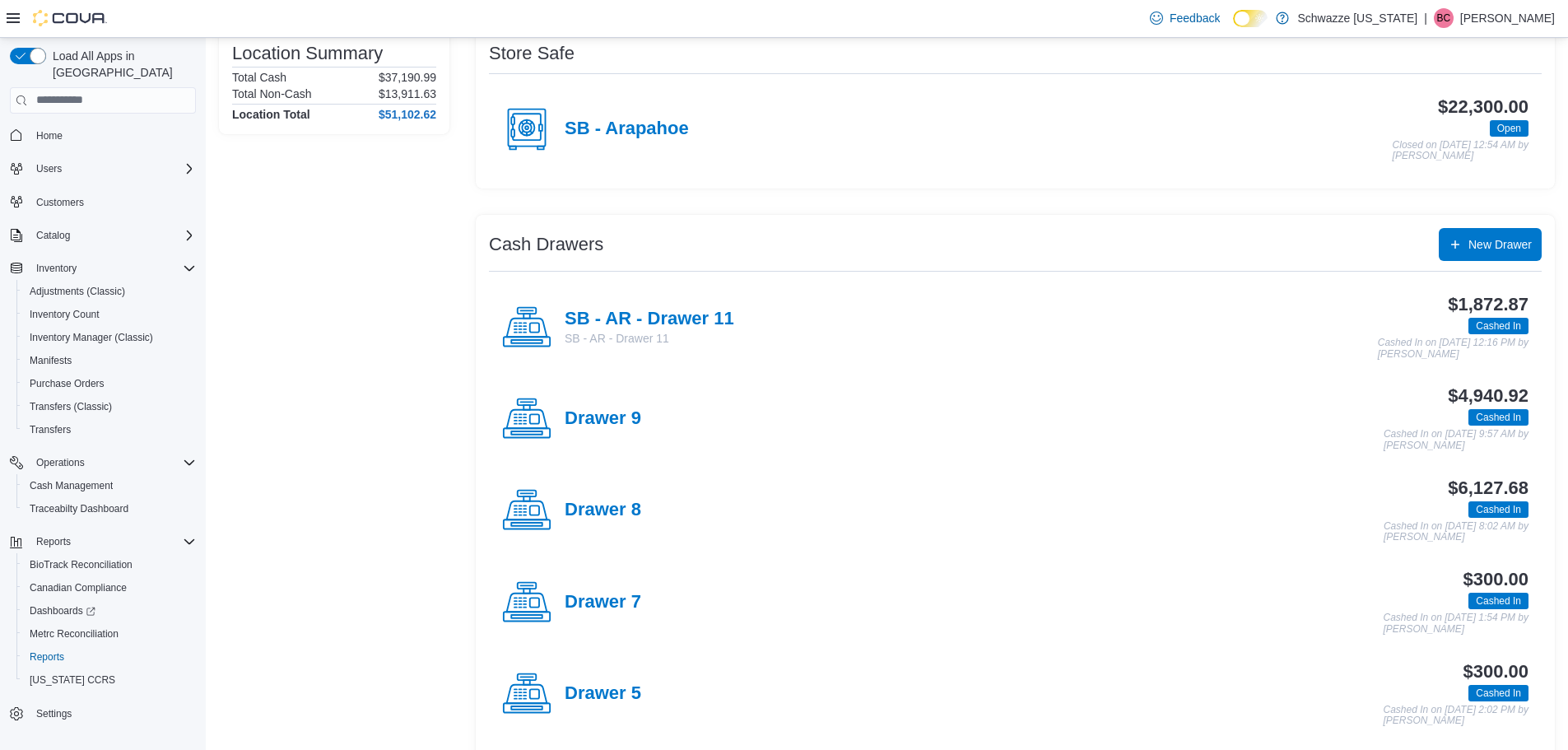
scroll to position [165, 0]
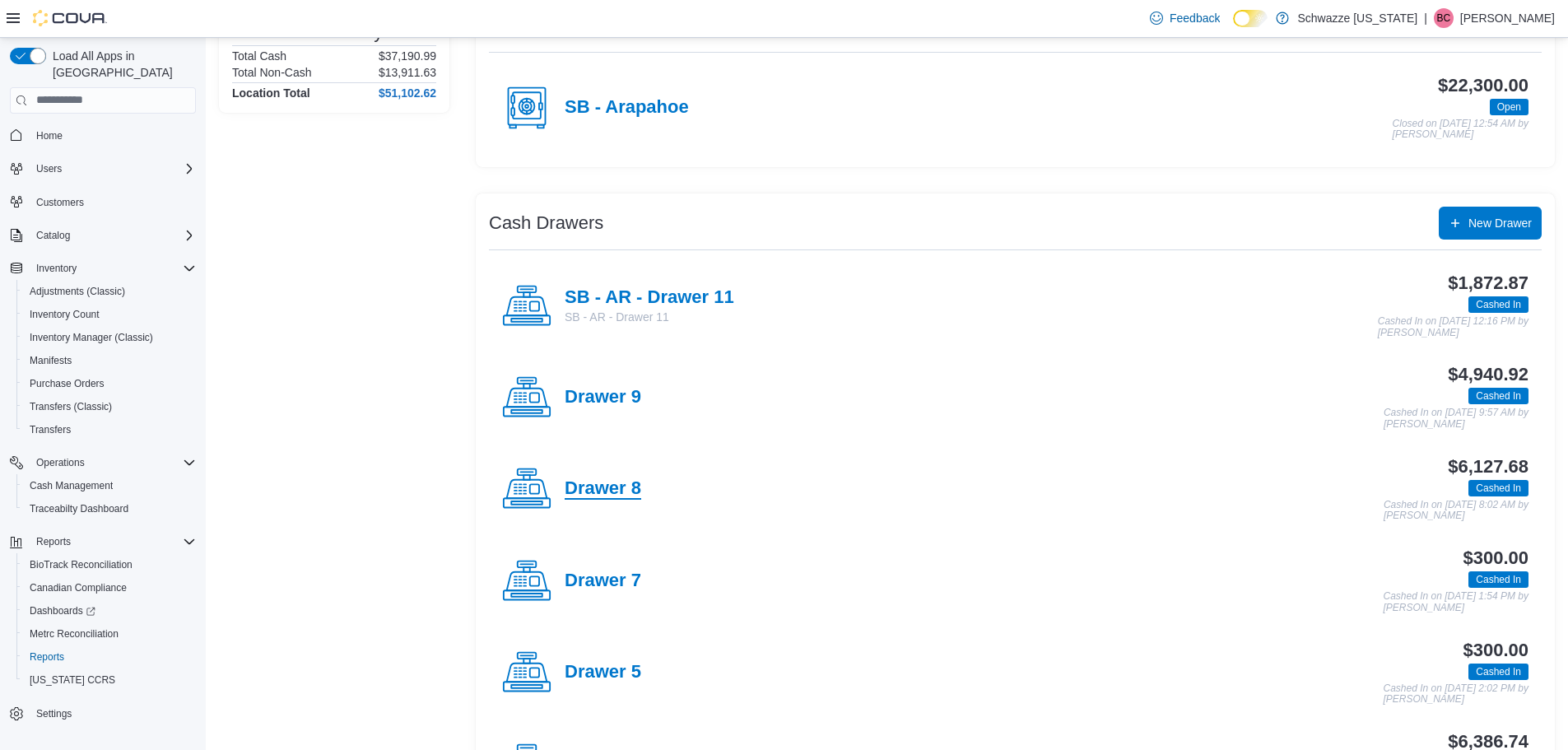
click at [634, 499] on h4 "Drawer 8" at bounding box center [603, 489] width 77 height 21
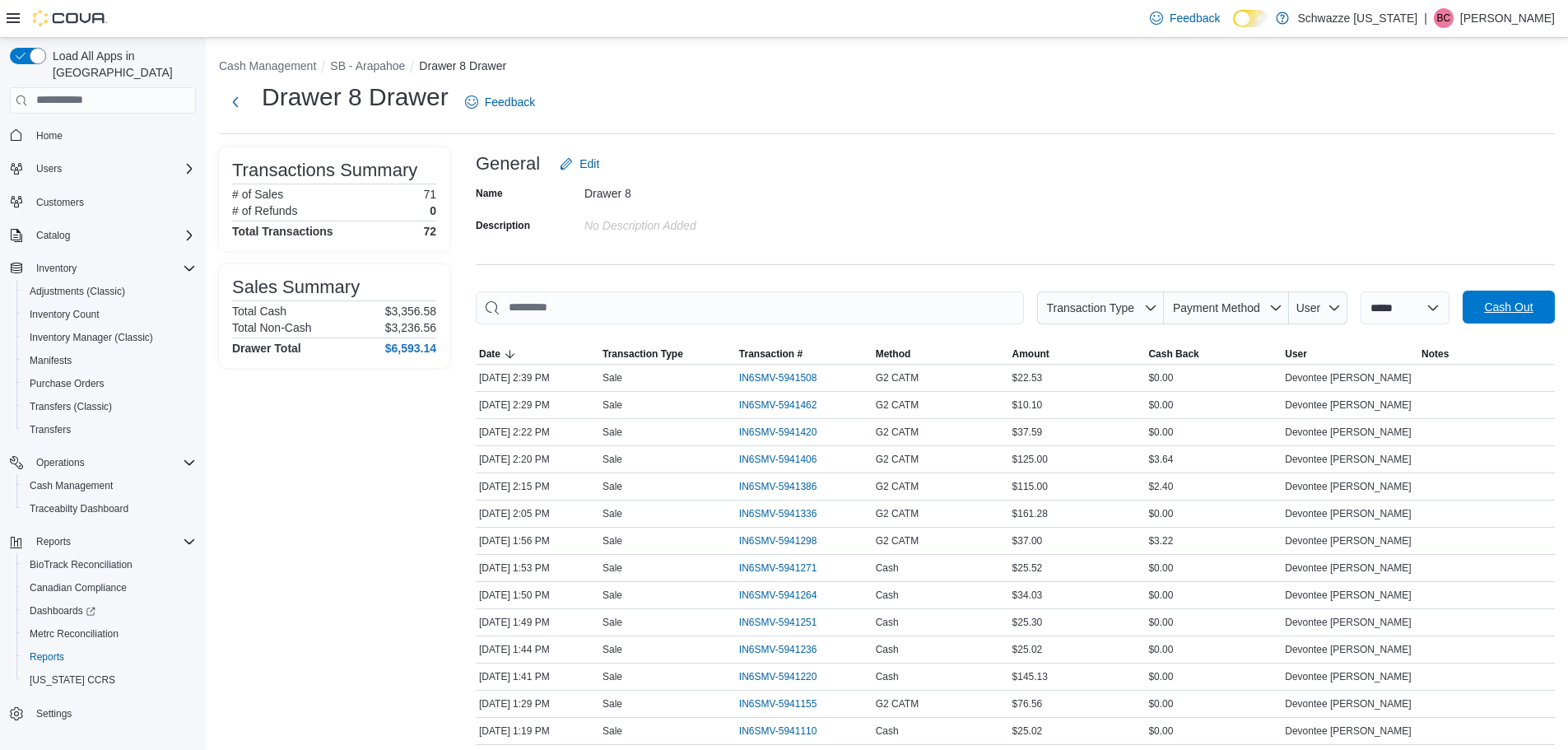
click at [1544, 299] on span "Cash Out" at bounding box center [1509, 306] width 72 height 33
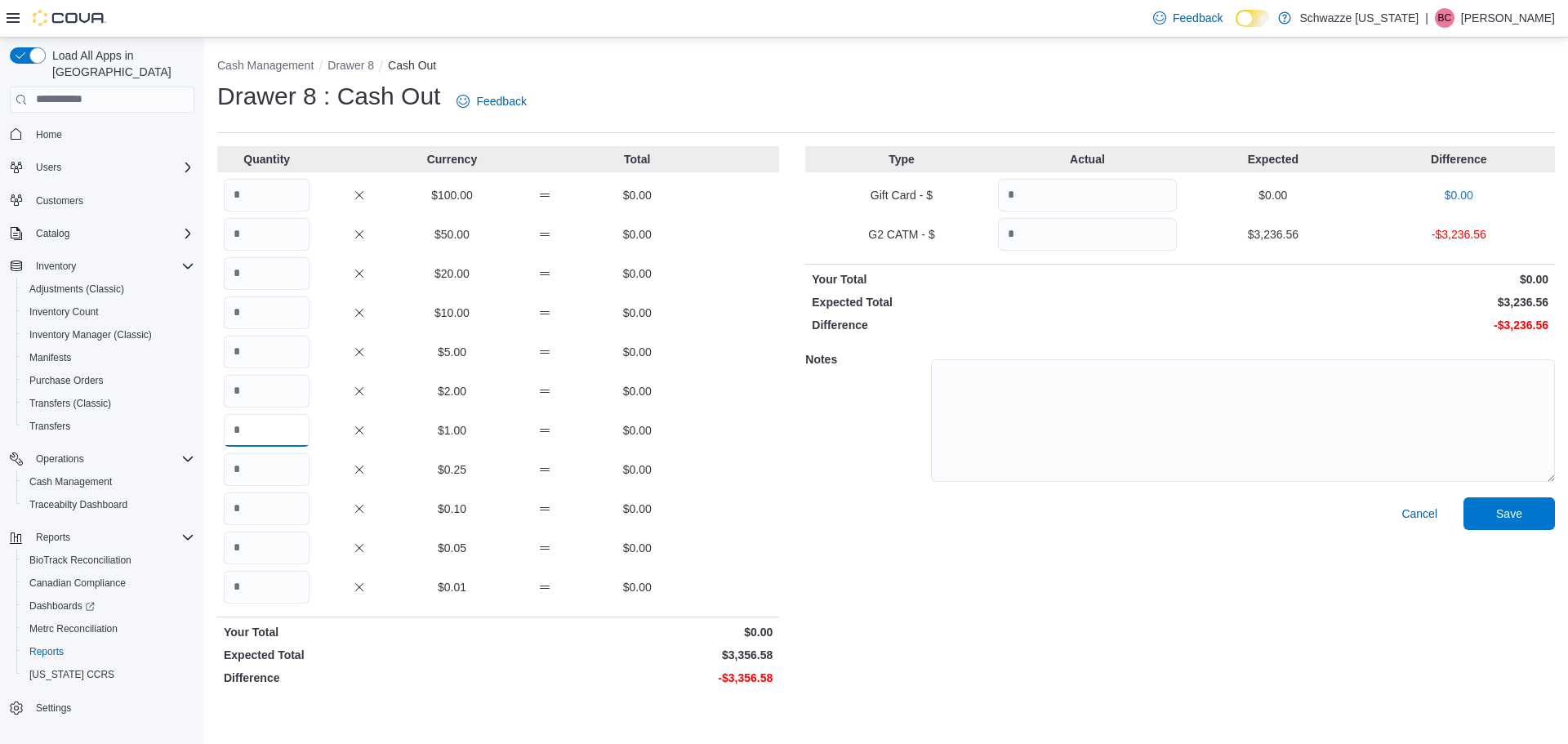
click at [265, 436] on input "Quantity" at bounding box center [267, 430] width 86 height 32
type input "****"
click at [1050, 231] on input "Quantity" at bounding box center [1087, 234] width 179 height 32
type input "****"
click at [1497, 524] on span "Save" at bounding box center [1509, 512] width 72 height 32
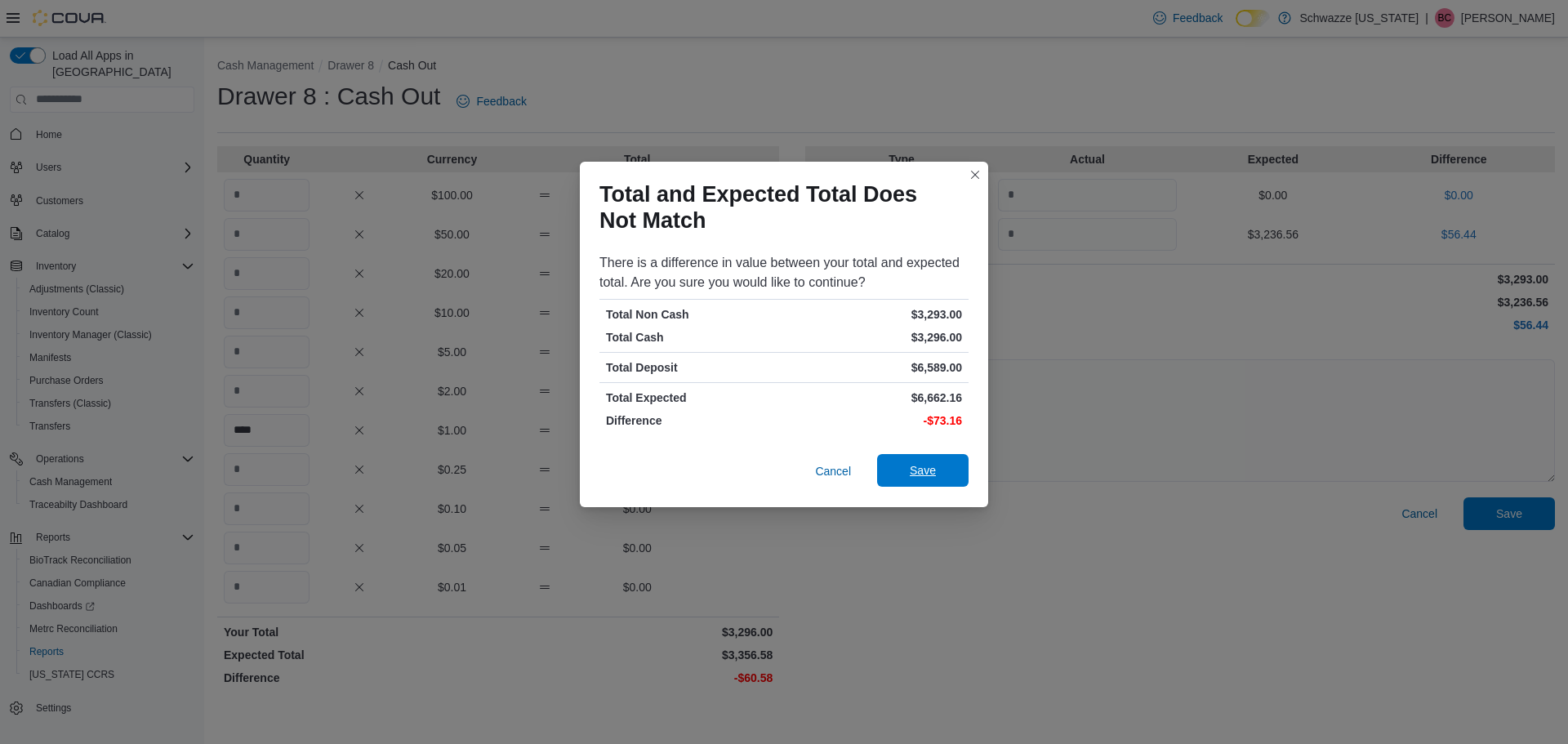
click at [940, 468] on span "Save" at bounding box center [923, 470] width 72 height 32
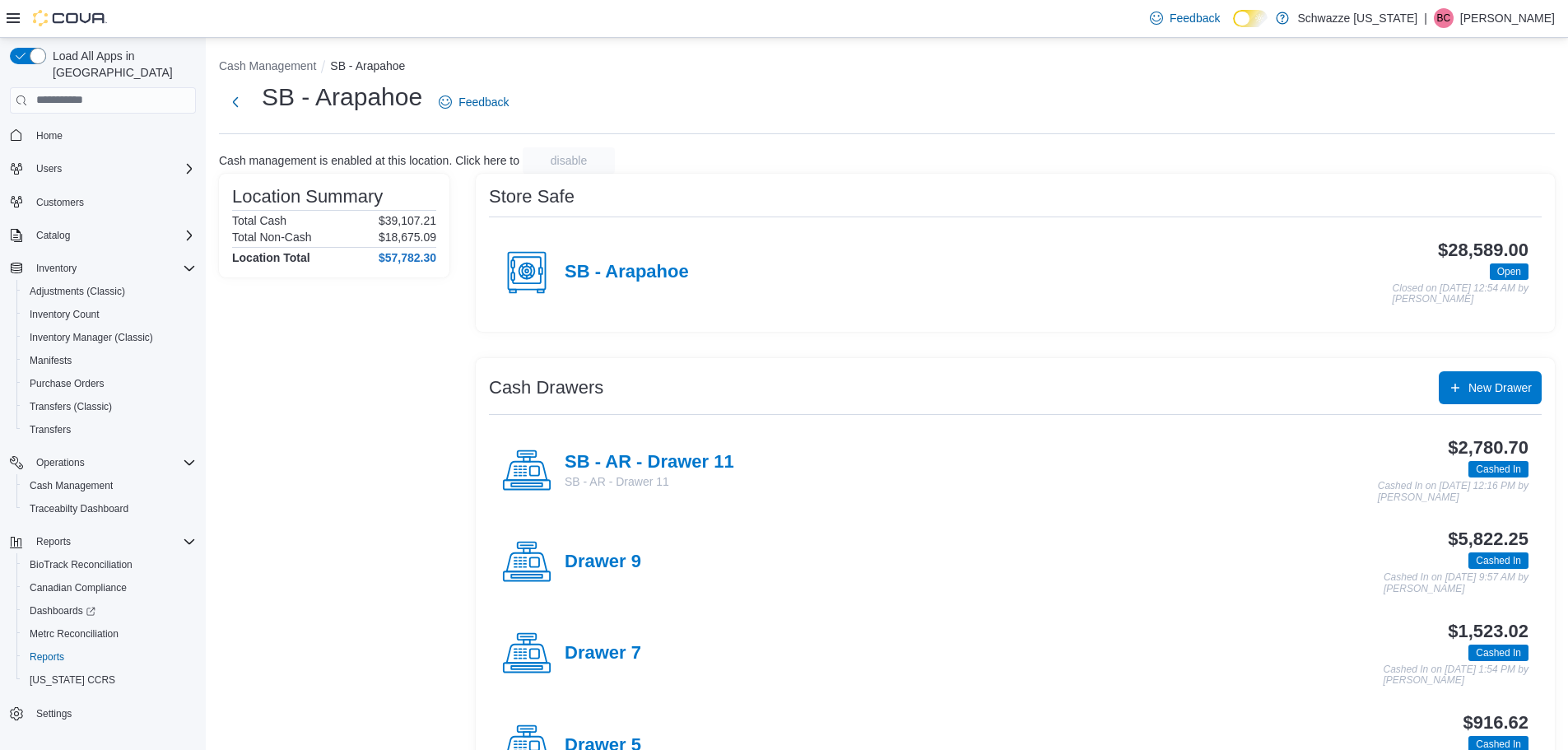
drag, startPoint x: 0, startPoint y: 789, endPoint x: 556, endPoint y: 107, distance: 879.9
click at [608, 107] on div "SB - Arapahoe Feedback" at bounding box center [887, 101] width 1336 height 43
click at [56, 650] on span "Reports" at bounding box center [47, 656] width 34 height 13
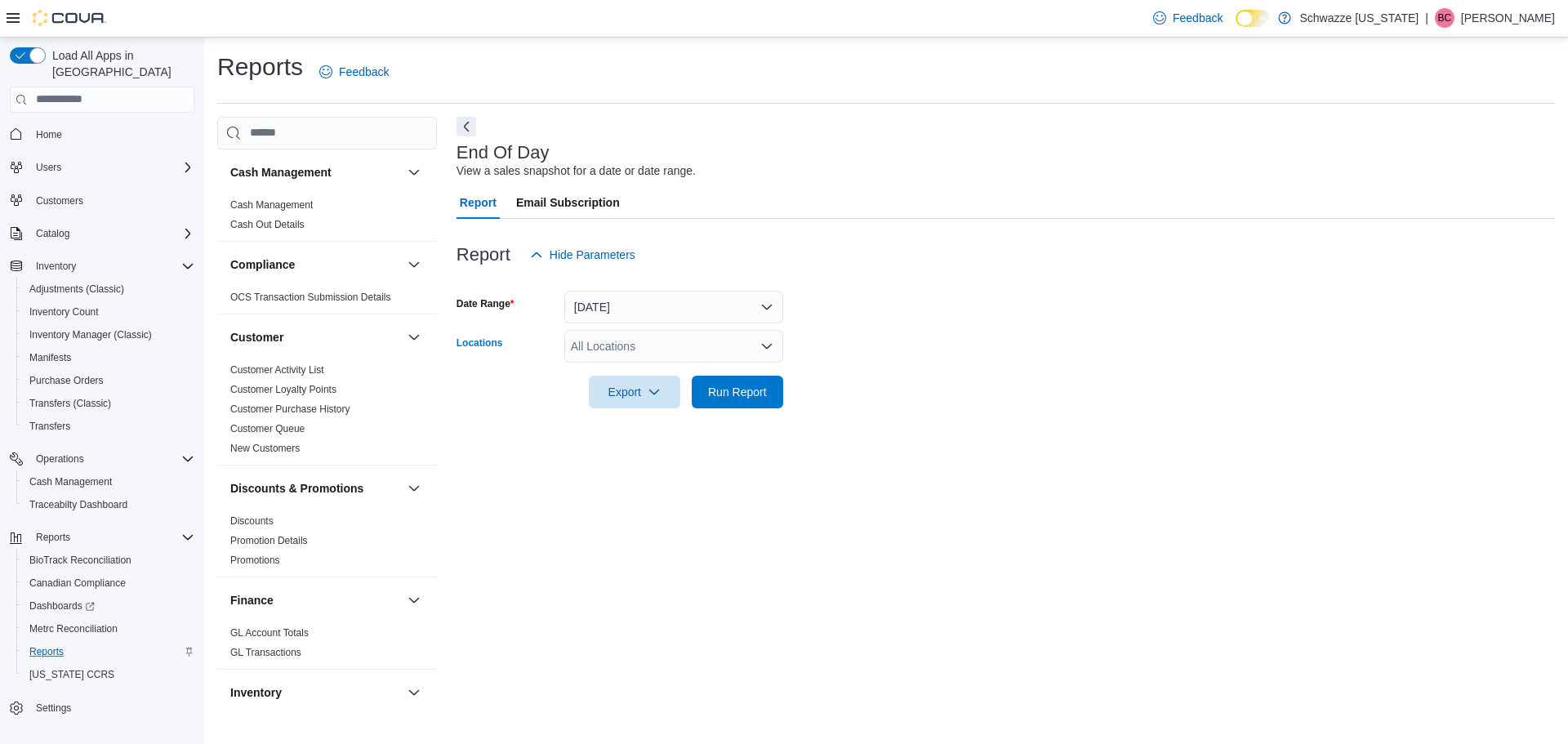
click at [638, 358] on div "All Locations" at bounding box center [674, 346] width 219 height 32
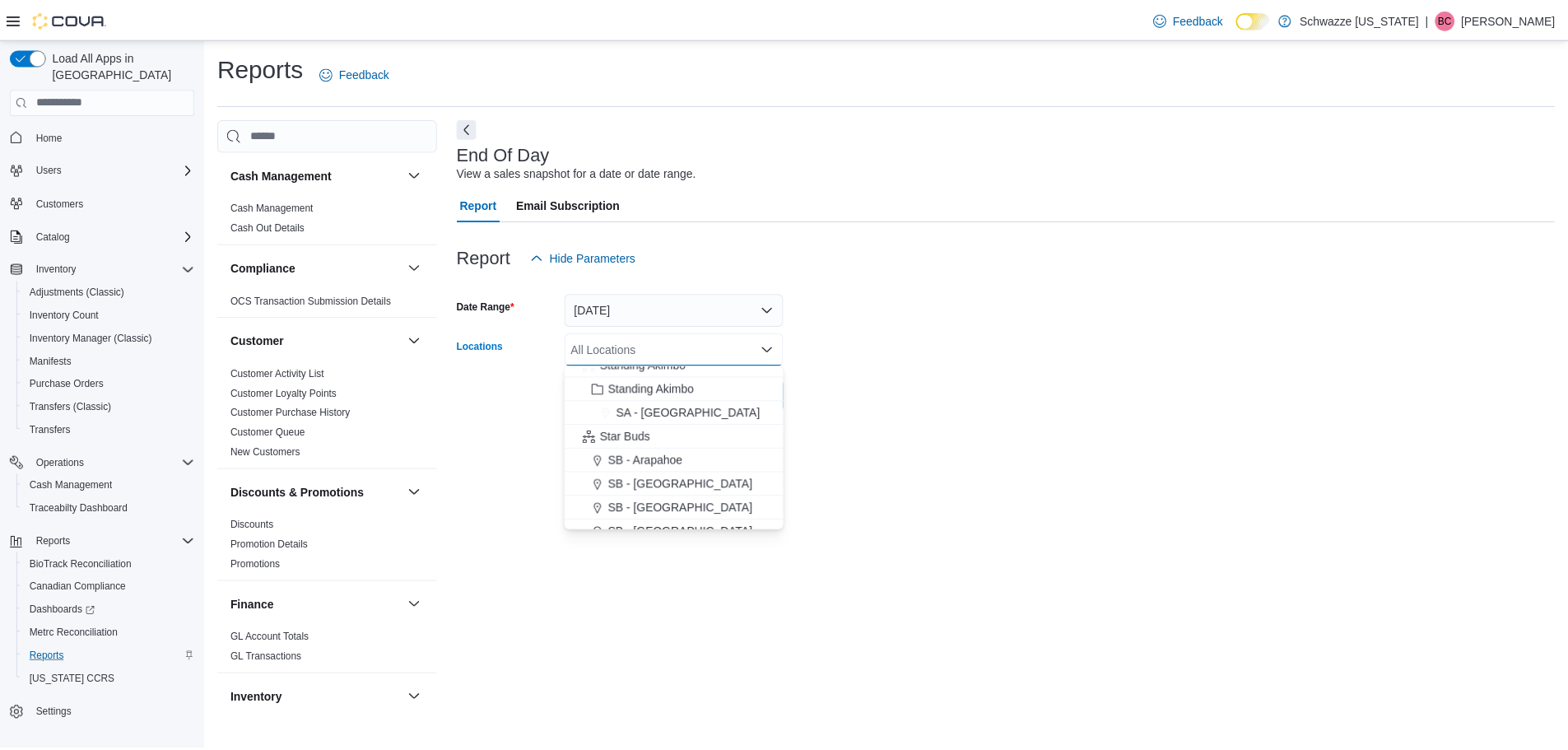
scroll to position [165, 0]
click at [677, 456] on span "SB - Arapahoe" at bounding box center [649, 451] width 75 height 17
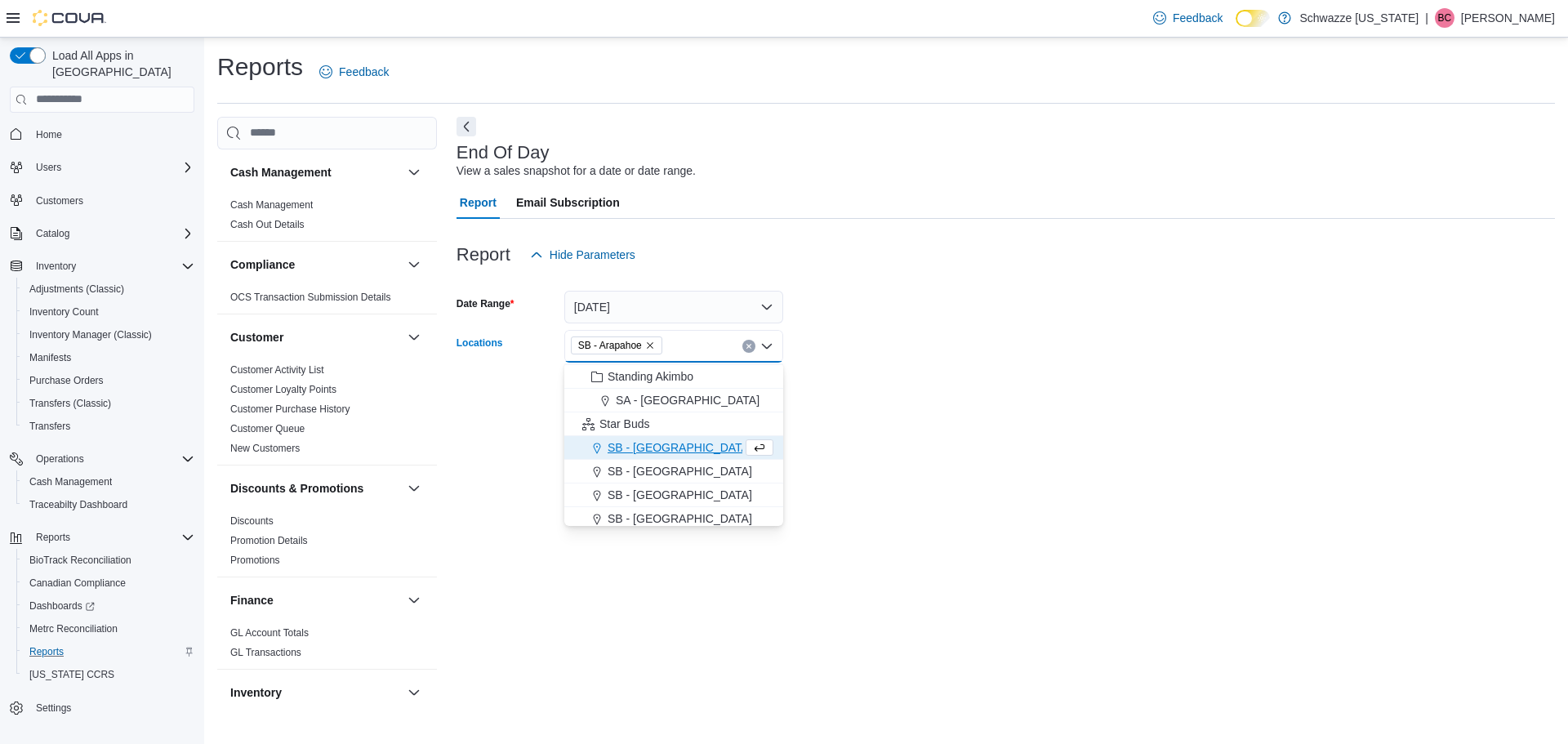
click at [1052, 336] on form "Date Range Today Locations SB - Arapahoe Combo box. Selected. SB - Arapahoe. Pr…" at bounding box center [1006, 340] width 1099 height 137
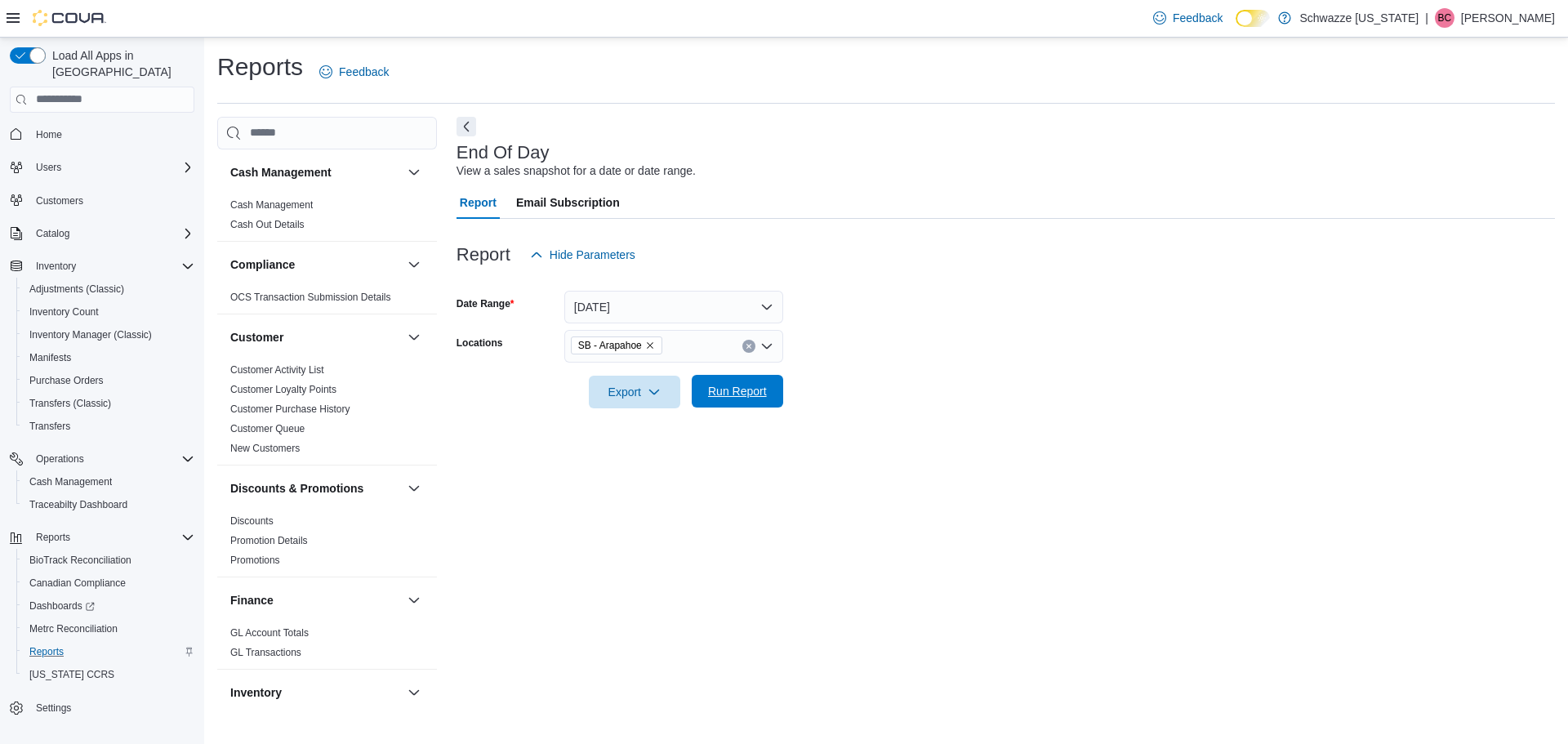
click at [752, 396] on span "Run Report" at bounding box center [737, 391] width 59 height 17
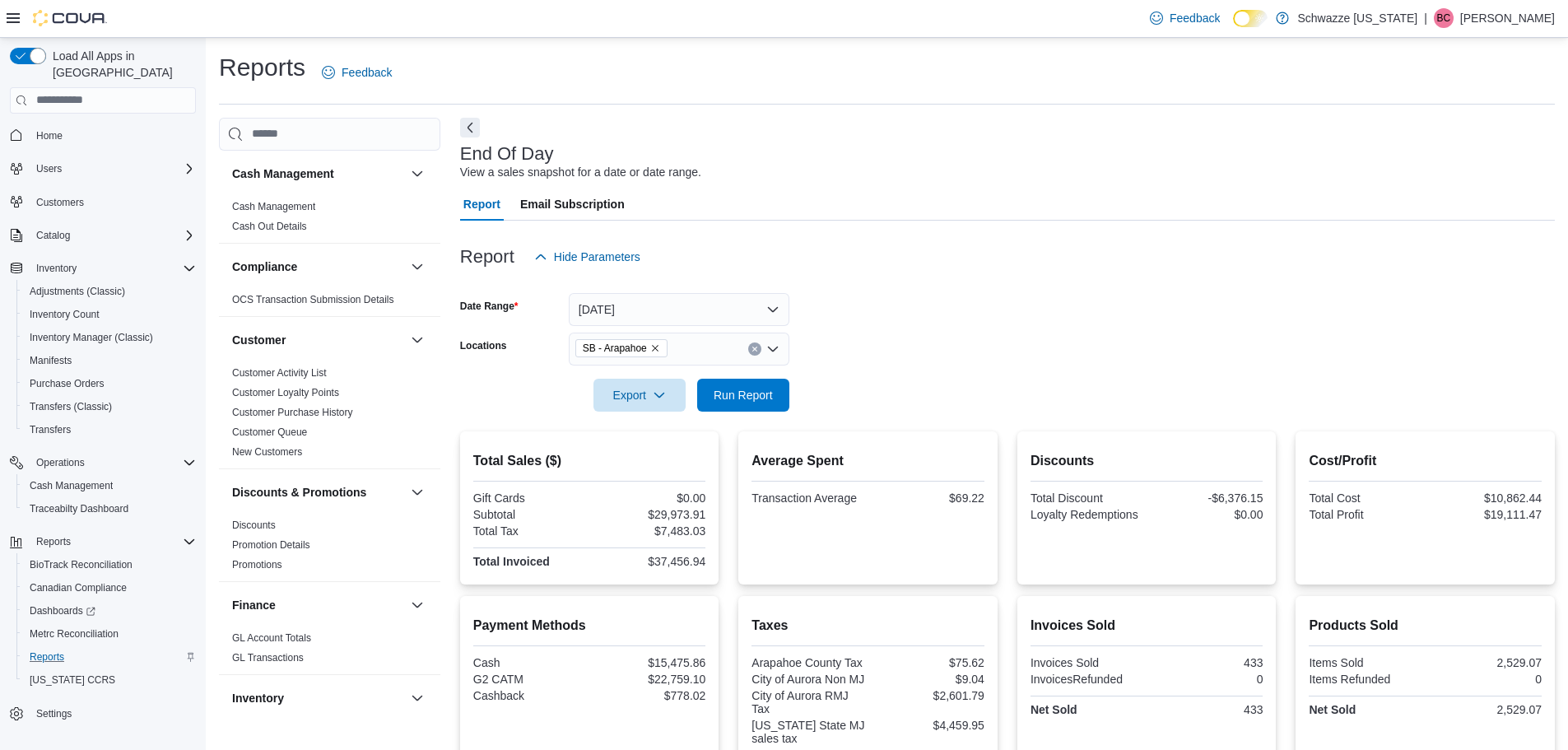
click at [928, 365] on div at bounding box center [1008, 371] width 1095 height 13
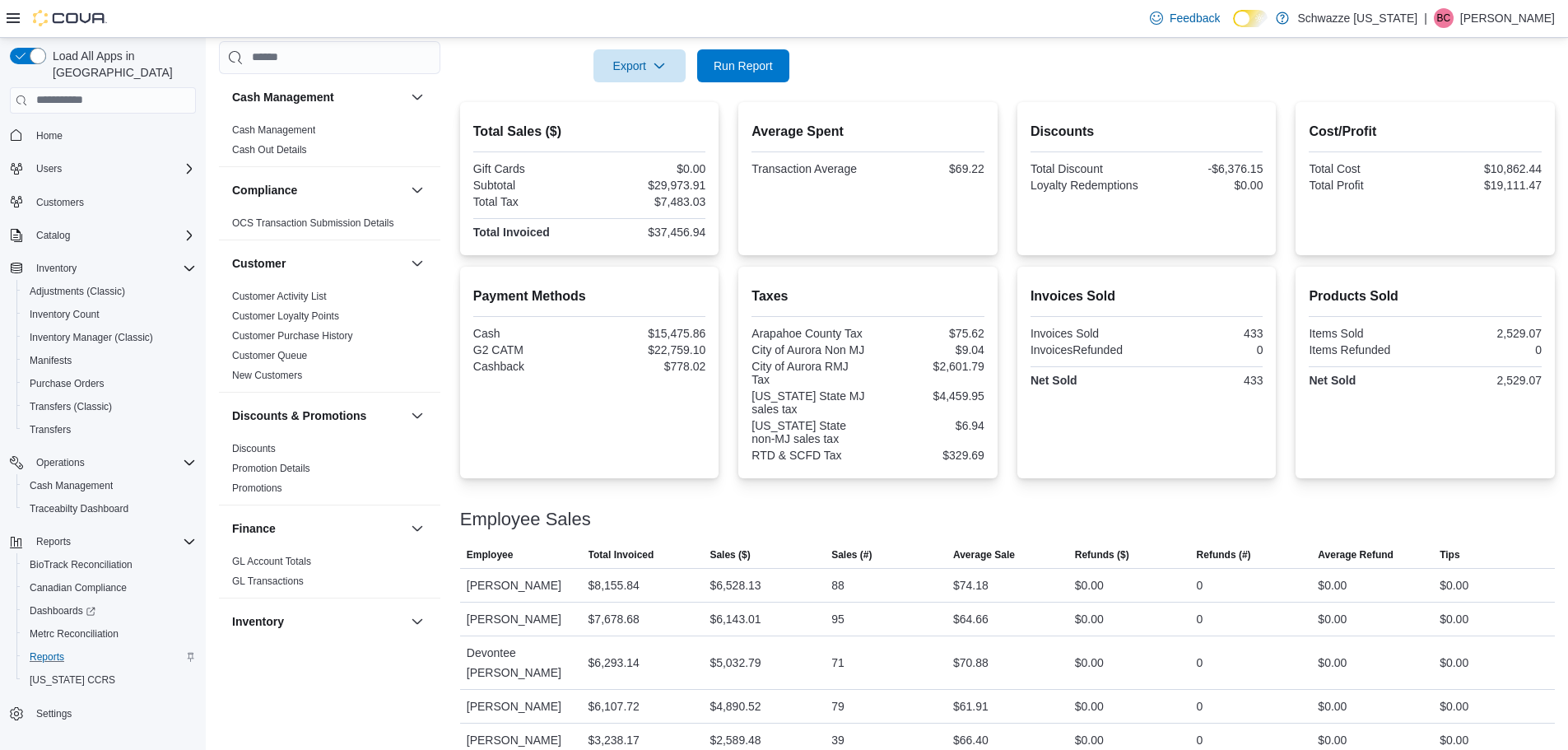
scroll to position [465, 0]
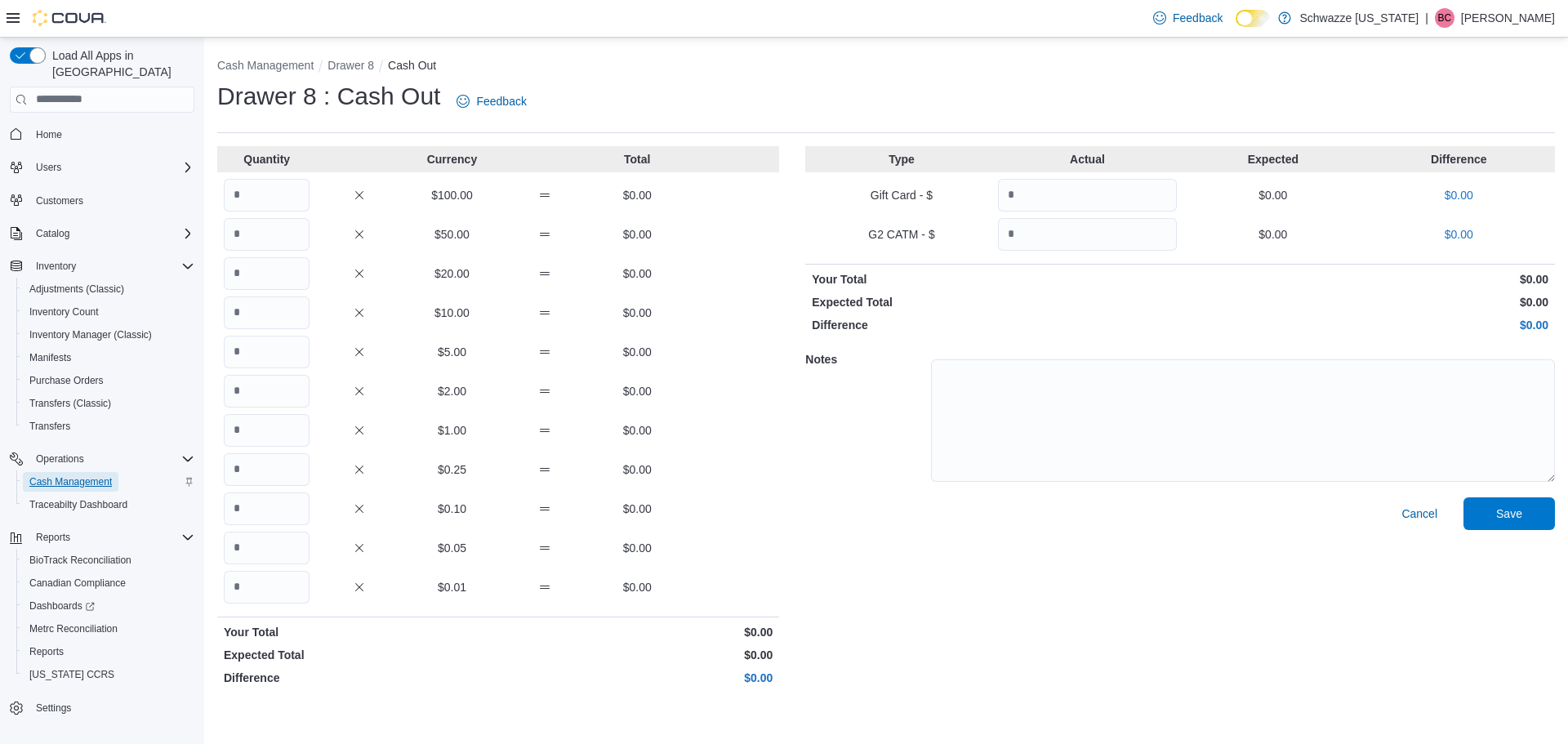
click at [100, 475] on span "Cash Management" at bounding box center [71, 481] width 82 height 13
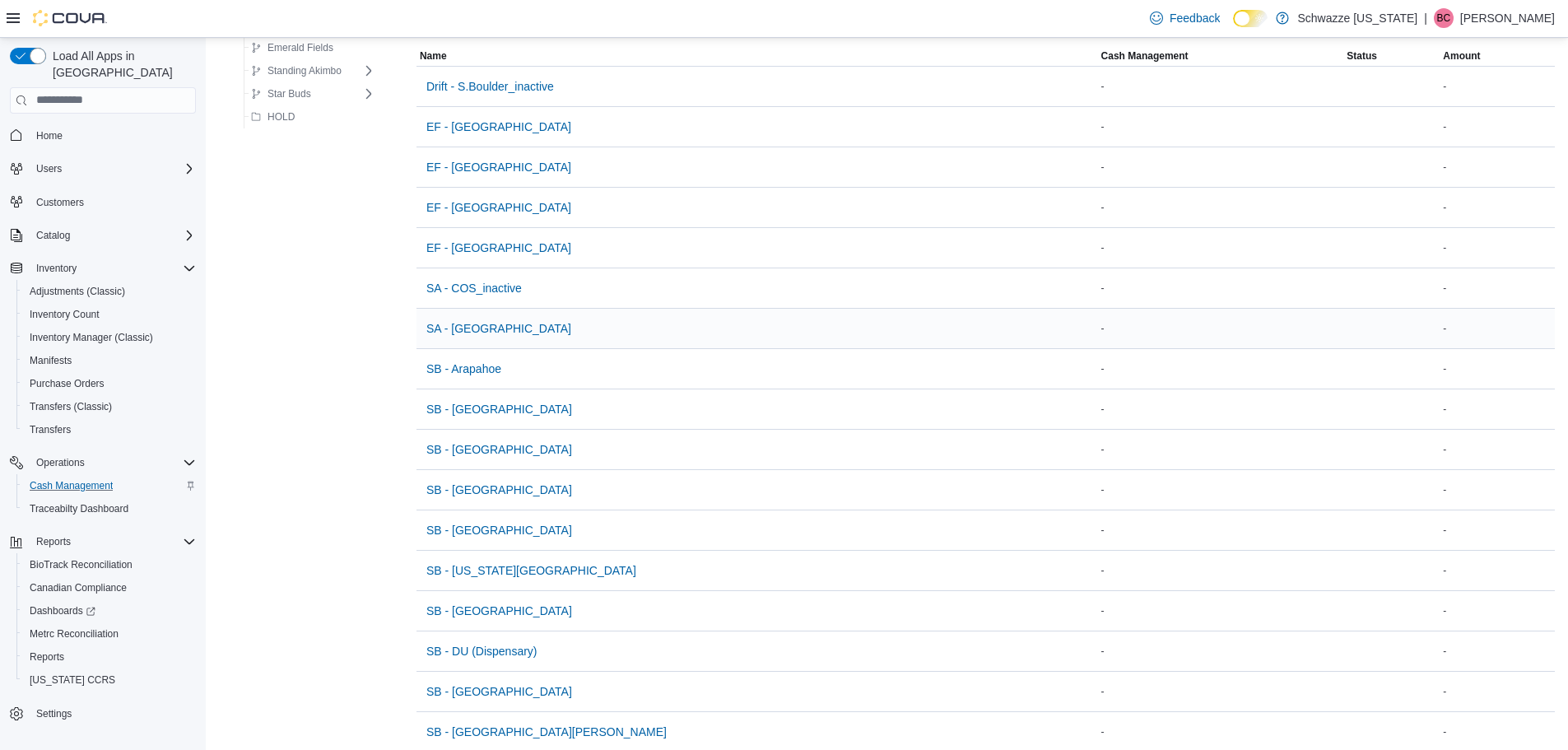
scroll to position [165, 0]
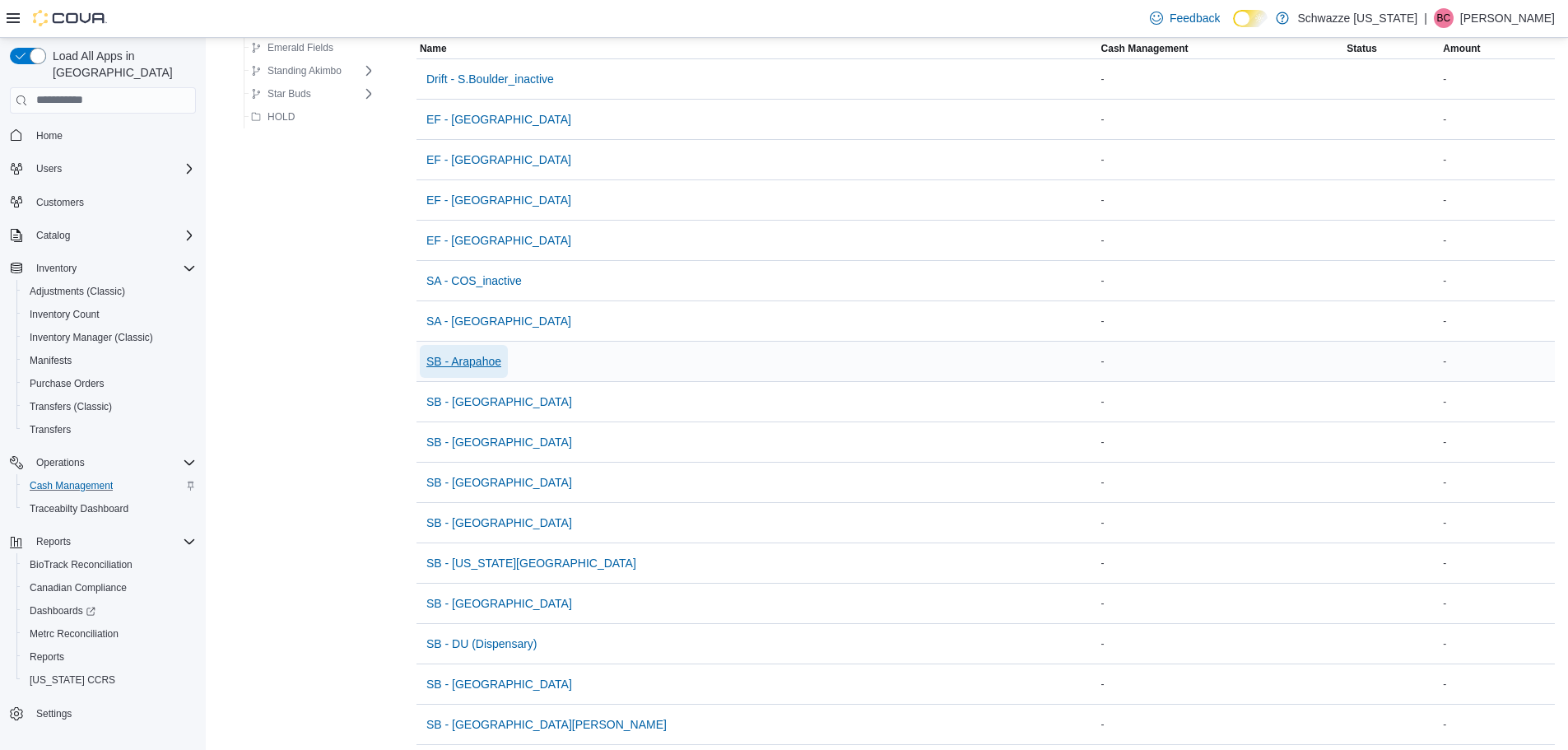
click at [482, 374] on span "SB - Arapahoe" at bounding box center [463, 361] width 75 height 33
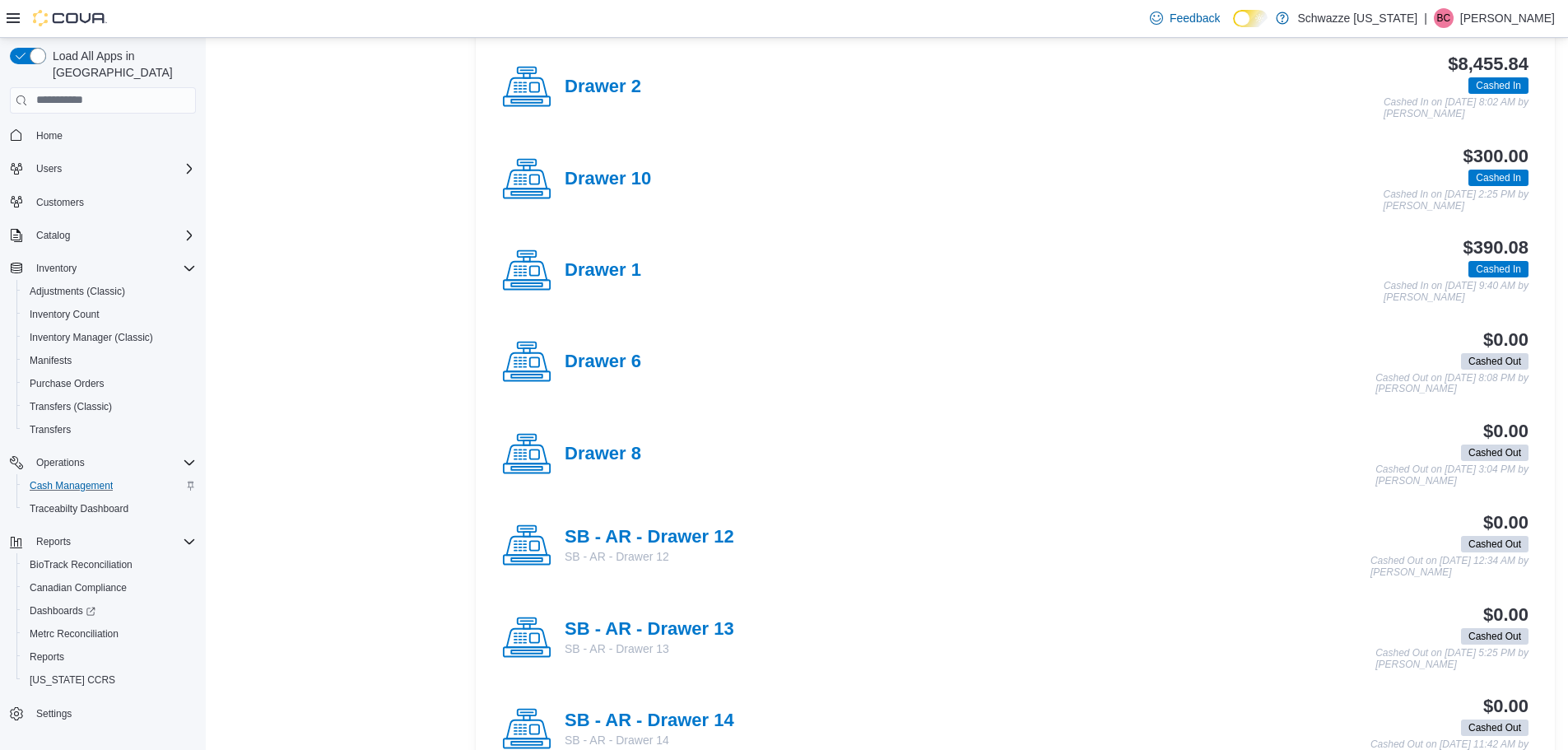
scroll to position [823, 0]
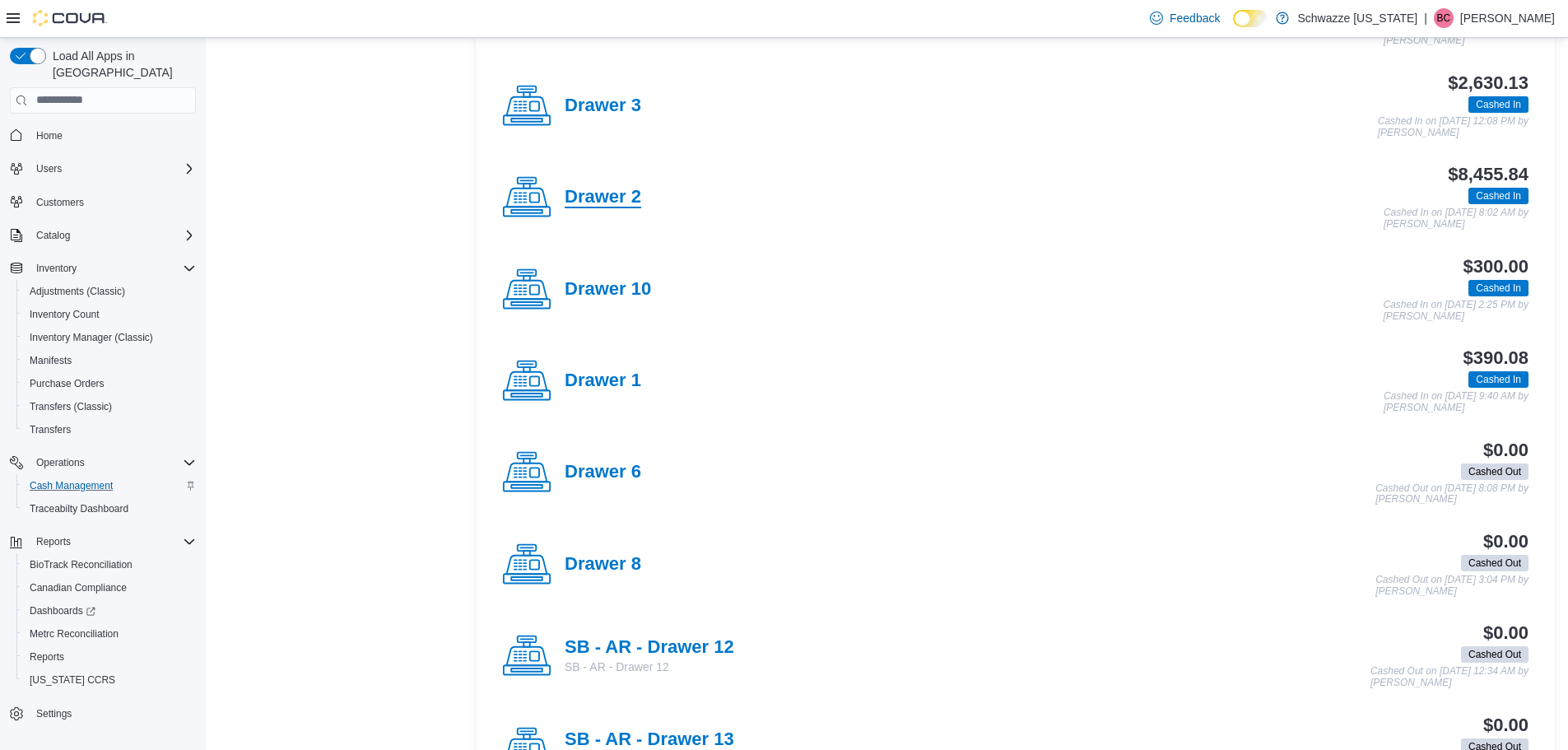
click at [622, 207] on h4 "Drawer 2" at bounding box center [603, 198] width 77 height 21
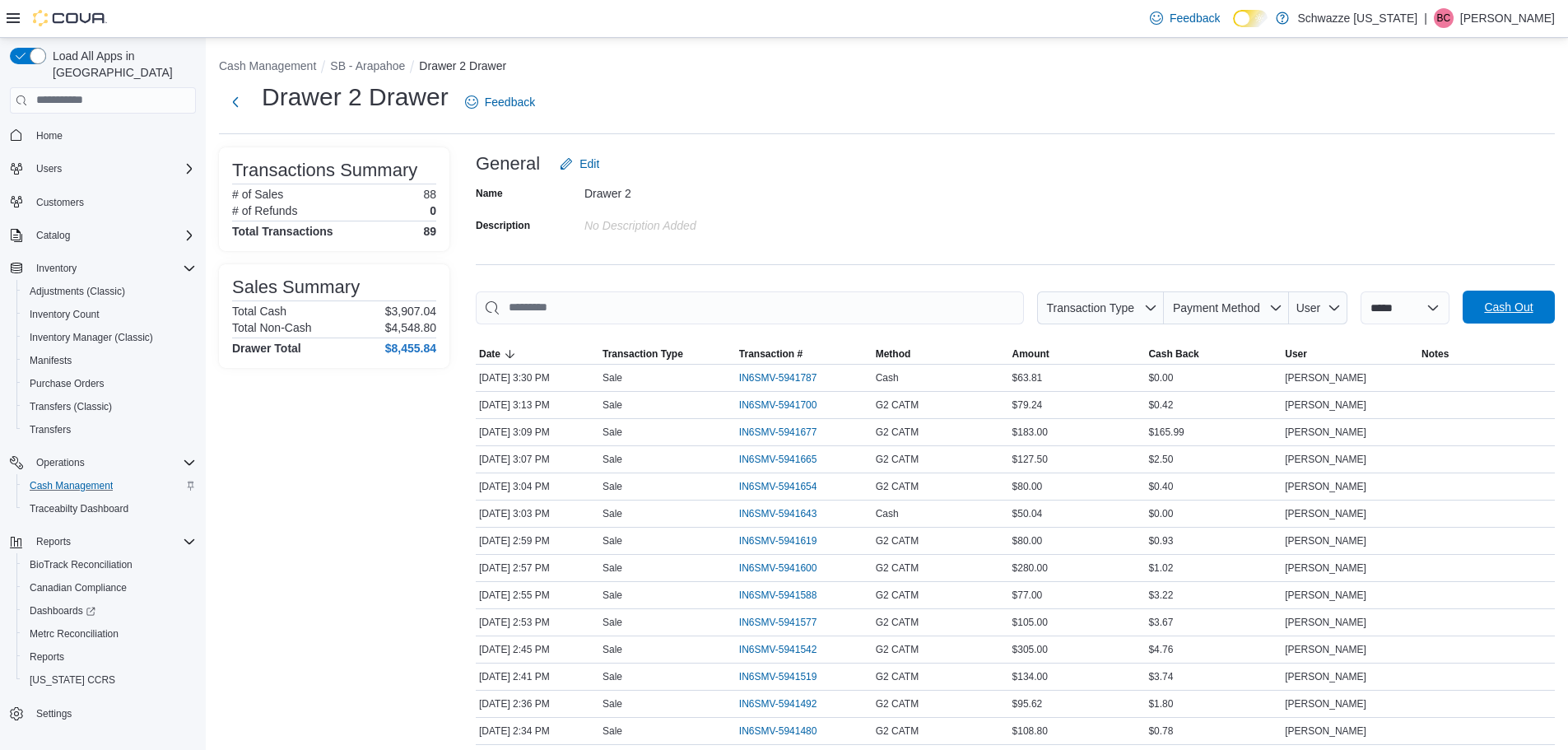
click at [1500, 303] on span "Cash Out" at bounding box center [1508, 307] width 49 height 17
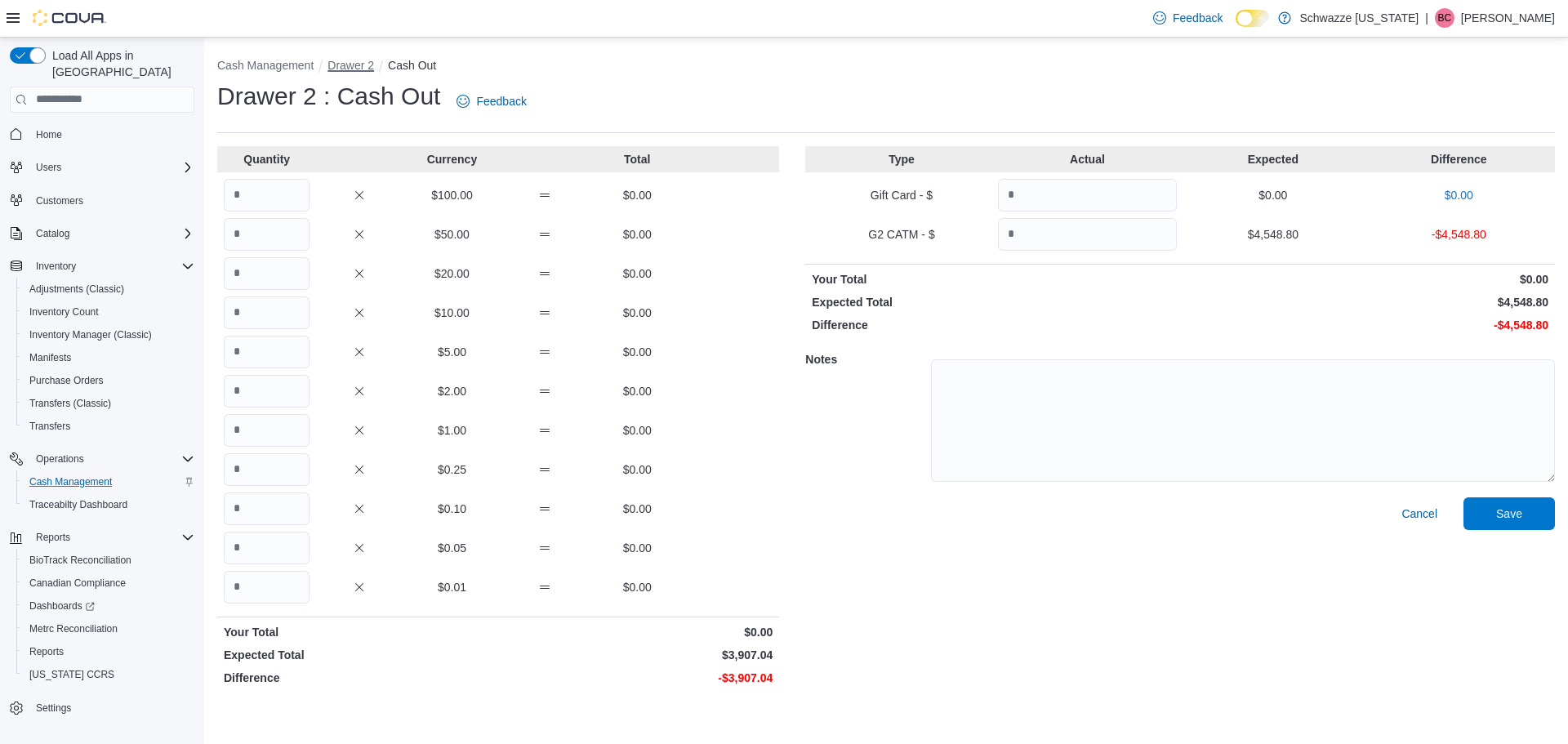
click at [355, 70] on button "Drawer 2" at bounding box center [350, 65] width 46 height 13
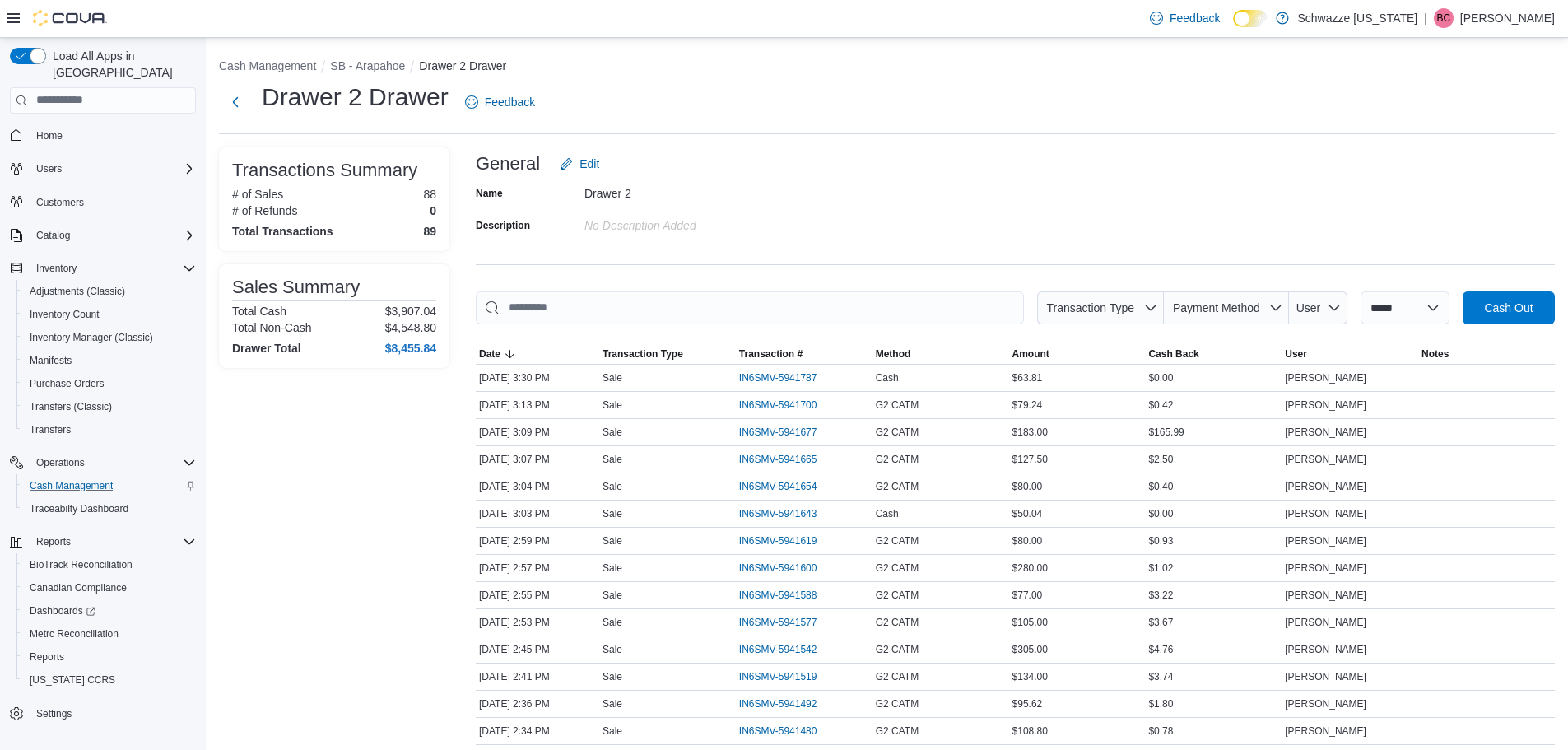
click at [1520, 306] on span "Cash Out" at bounding box center [1508, 307] width 49 height 17
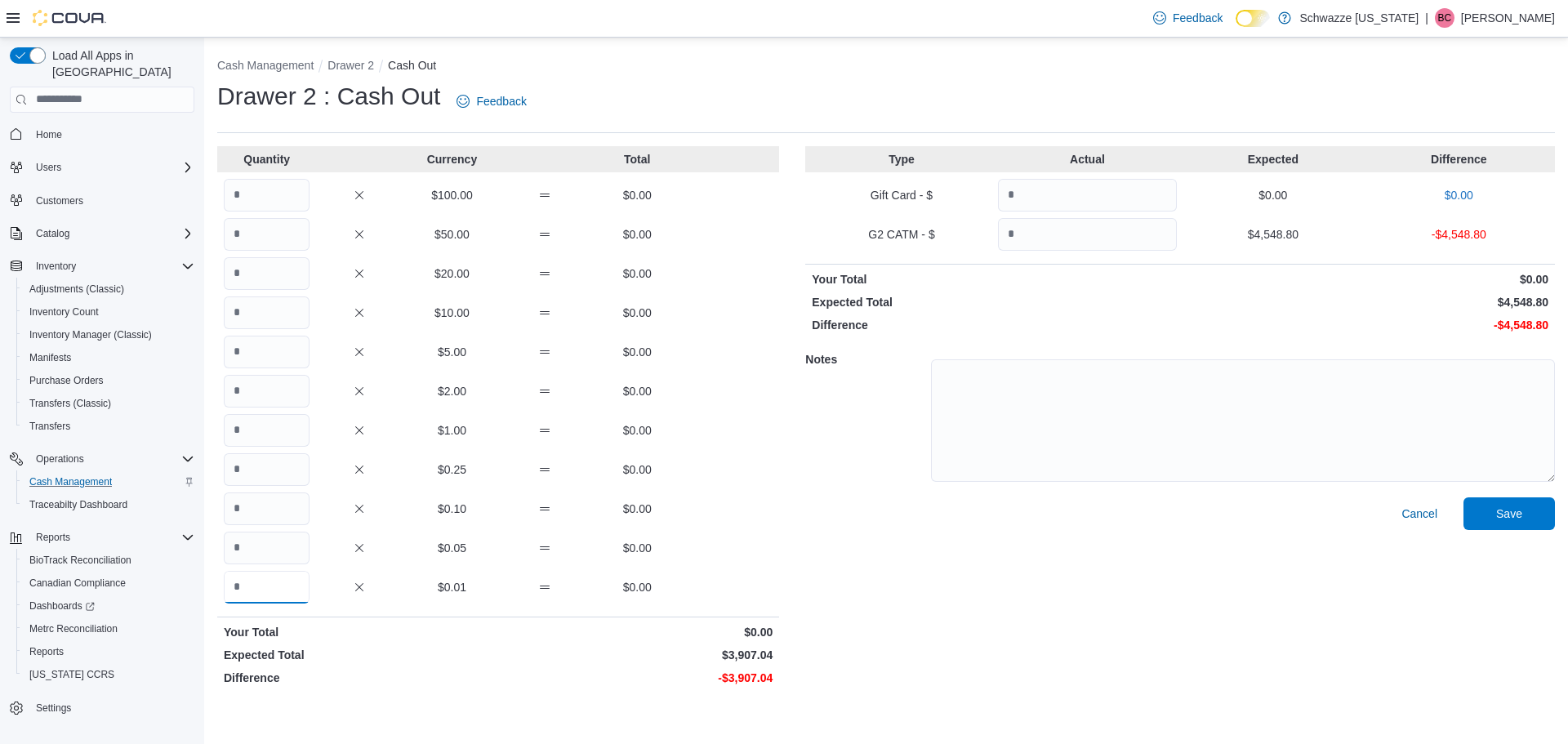
click at [272, 588] on input "Quantity" at bounding box center [267, 586] width 86 height 32
type input "****"
click at [285, 431] on input "Quantity" at bounding box center [267, 430] width 86 height 32
type input "***"
click at [265, 356] on input "Quantity" at bounding box center [267, 351] width 86 height 32
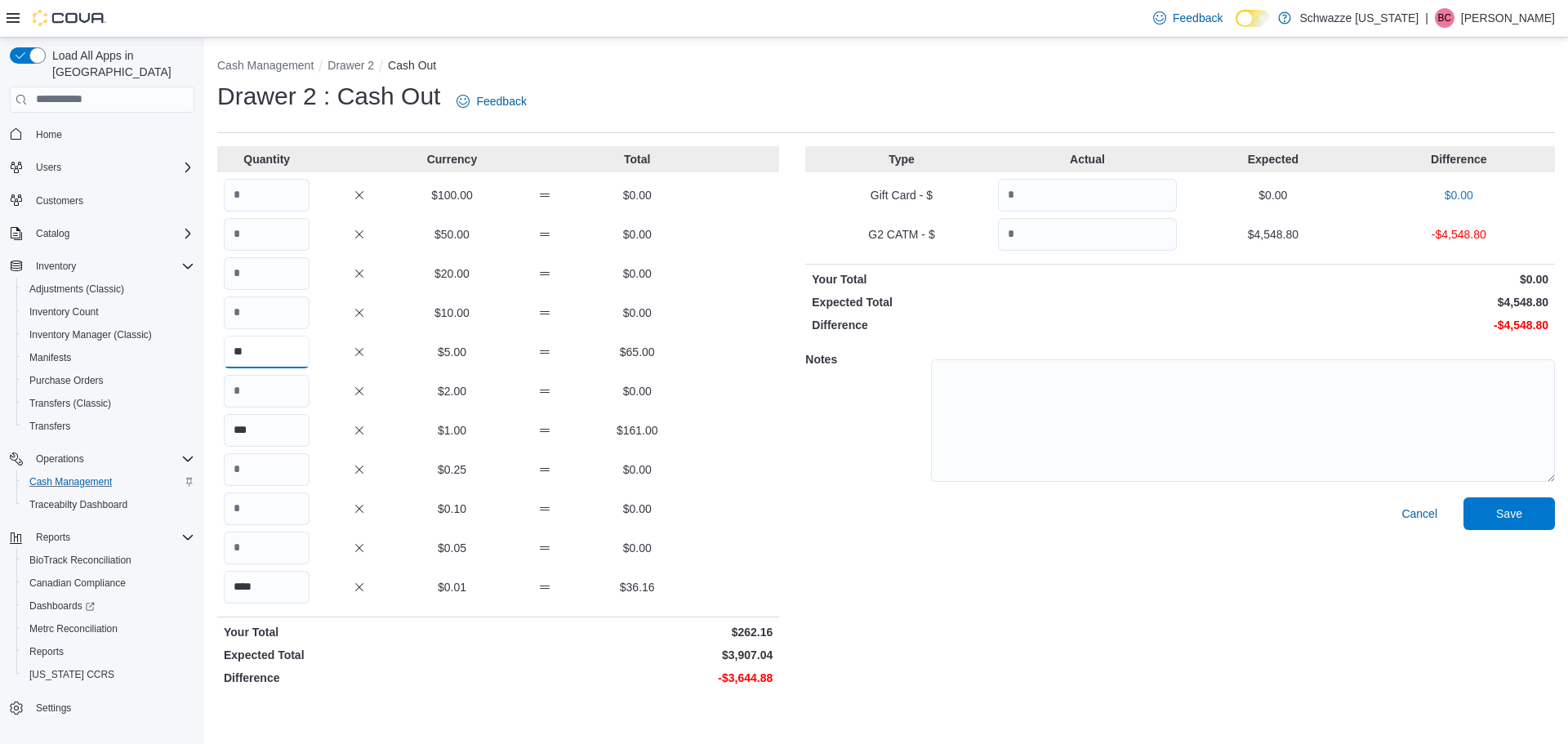
type input "**"
click at [251, 319] on input "Quantity" at bounding box center [267, 312] width 86 height 32
click at [261, 280] on input "Quantity" at bounding box center [267, 273] width 86 height 32
type input "***"
click at [287, 225] on input "Quantity" at bounding box center [267, 234] width 86 height 32
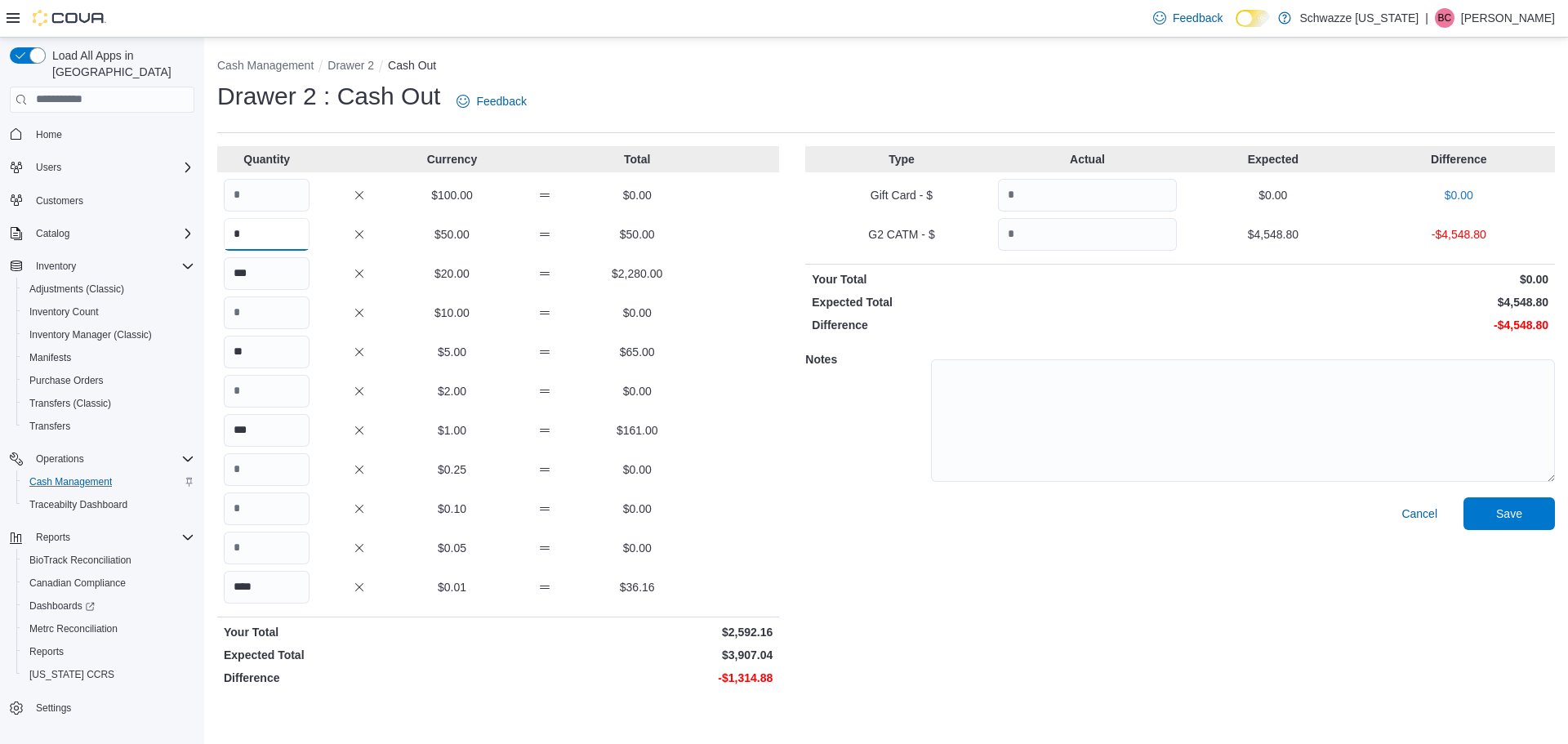
type input "*"
click at [284, 189] on input "Quantity" at bounding box center [267, 194] width 86 height 32
type input "**"
click at [775, 514] on div "$0.10 $0.00" at bounding box center [498, 509] width 562 height 32
click at [1074, 222] on input "Quantity" at bounding box center [1087, 234] width 179 height 32
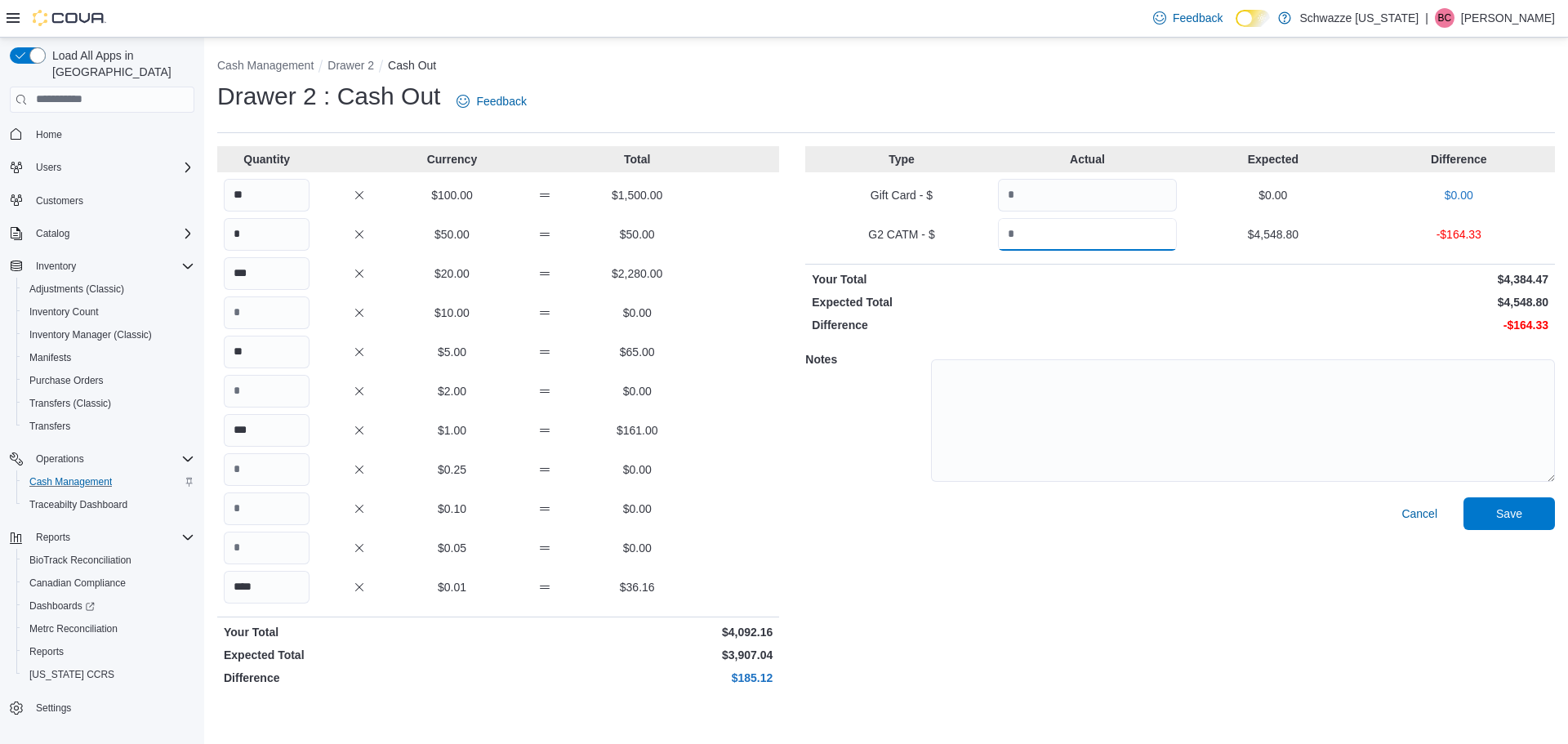
type input "*******"
drag, startPoint x: 1025, startPoint y: 622, endPoint x: 1079, endPoint y: 542, distance: 96.5
click at [1026, 621] on div "Cancel Save" at bounding box center [1180, 594] width 749 height 195
click at [1130, 666] on div "Cancel Save" at bounding box center [1180, 594] width 749 height 195
click at [1518, 521] on span "Save" at bounding box center [1509, 512] width 72 height 32
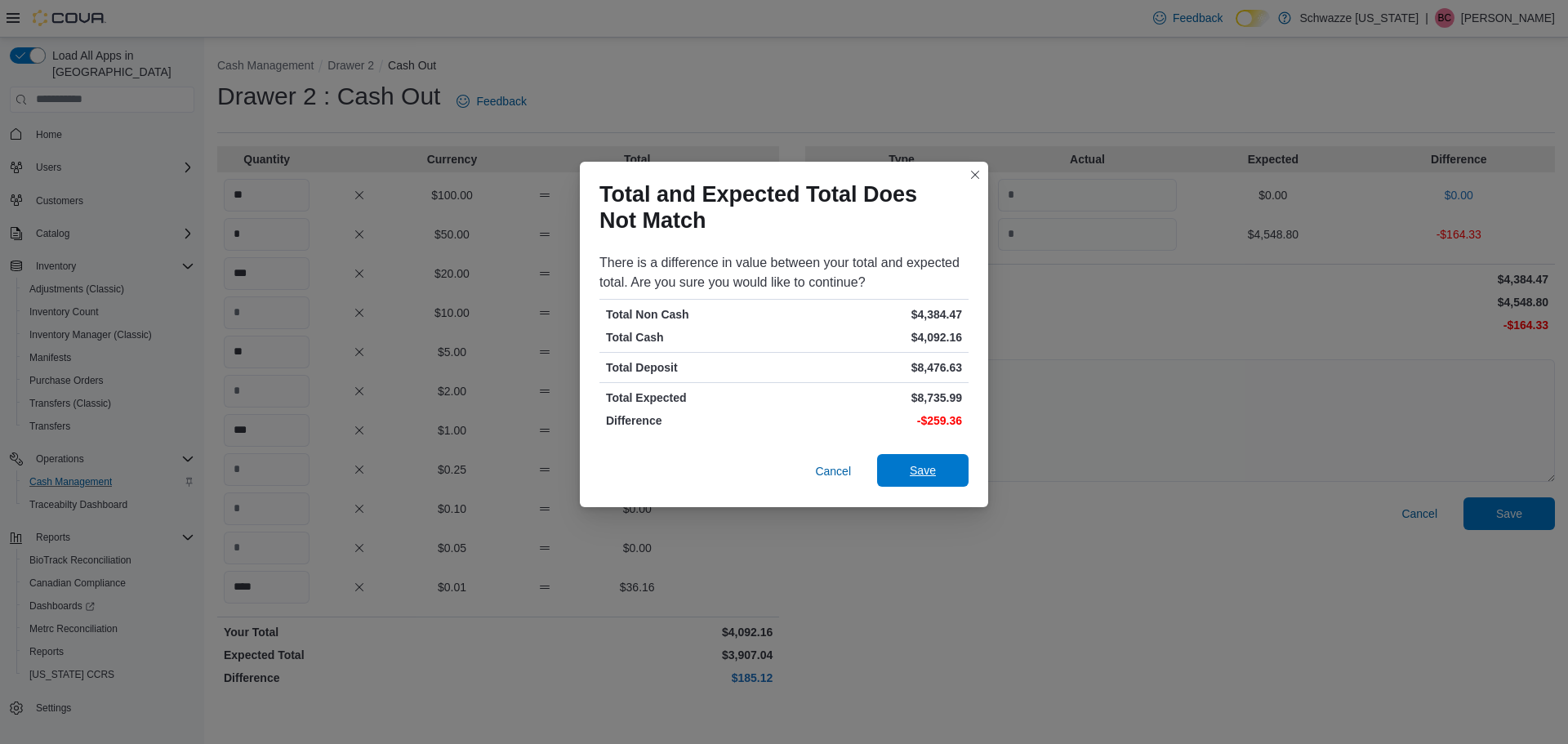
click at [933, 457] on span "Save" at bounding box center [923, 470] width 72 height 32
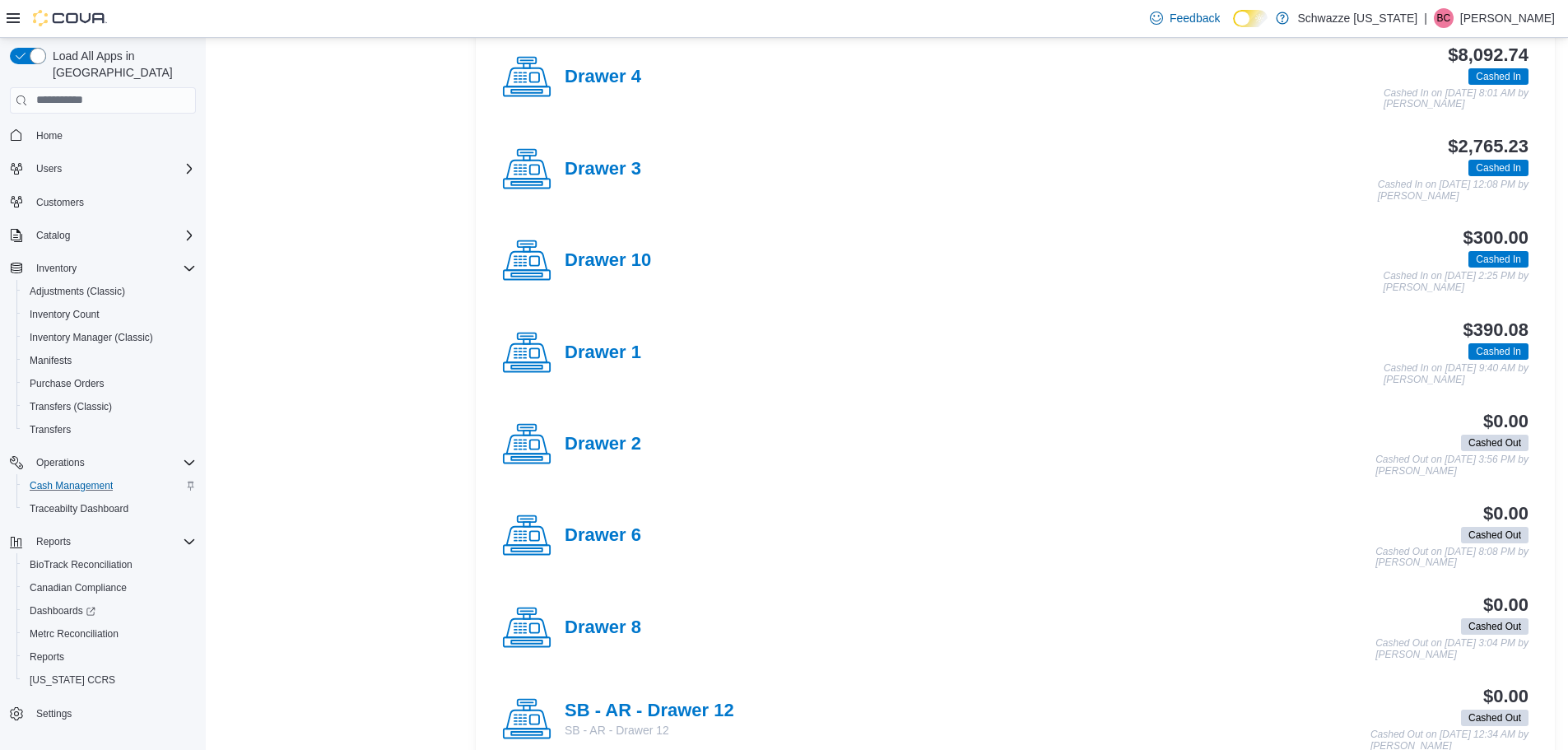
scroll to position [823, 0]
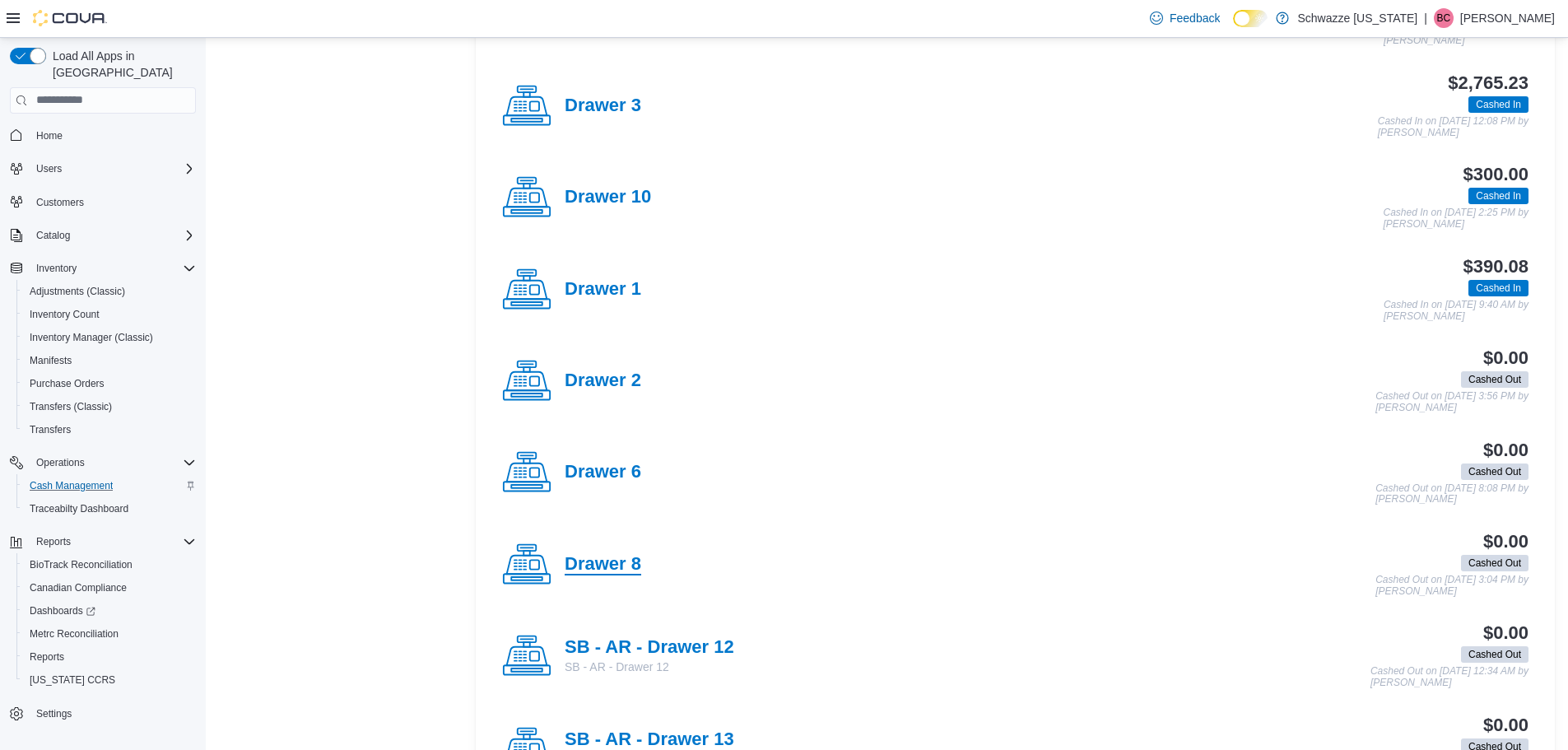
click at [632, 562] on h4 "Drawer 8" at bounding box center [603, 565] width 77 height 21
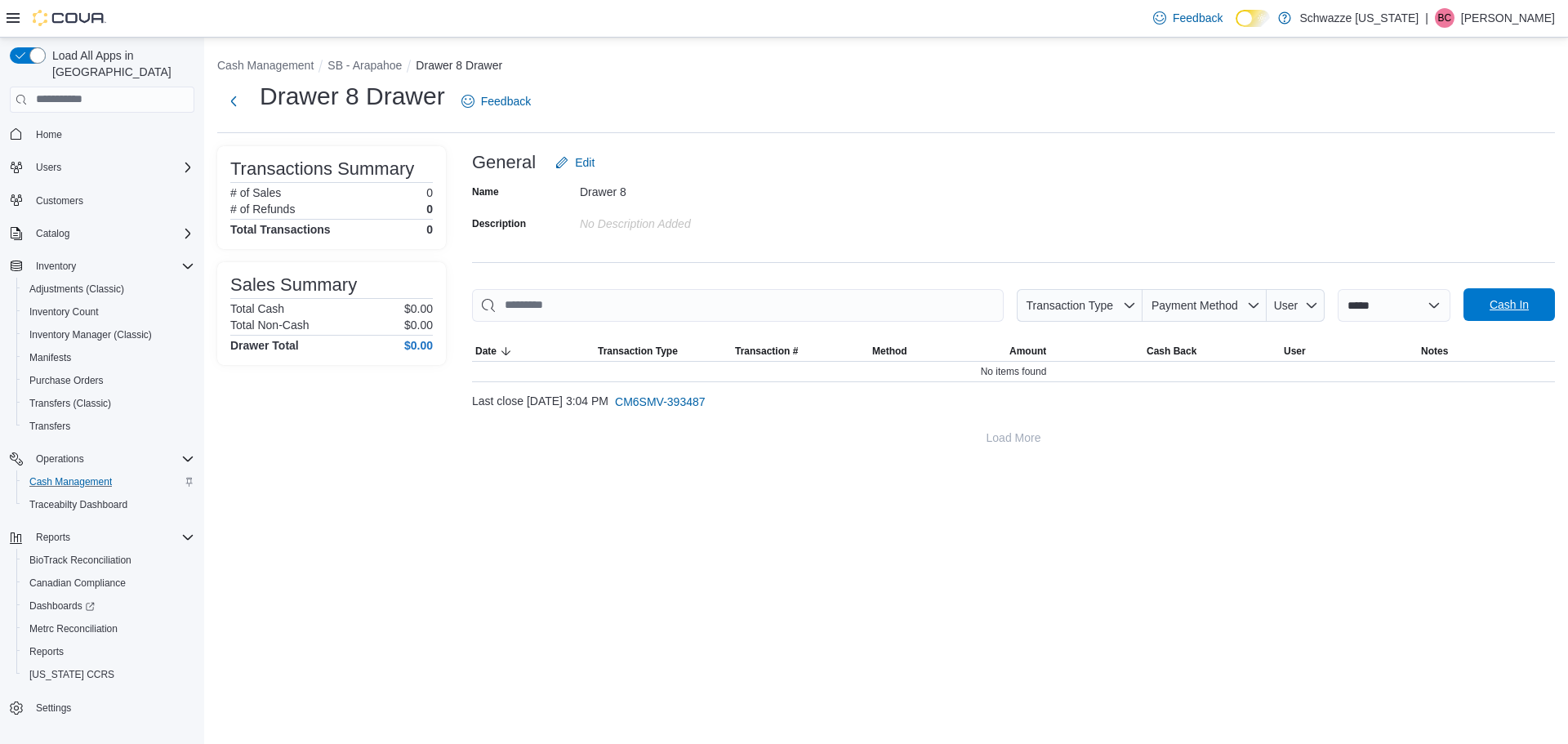
click at [1491, 314] on span "Cash In" at bounding box center [1509, 304] width 72 height 32
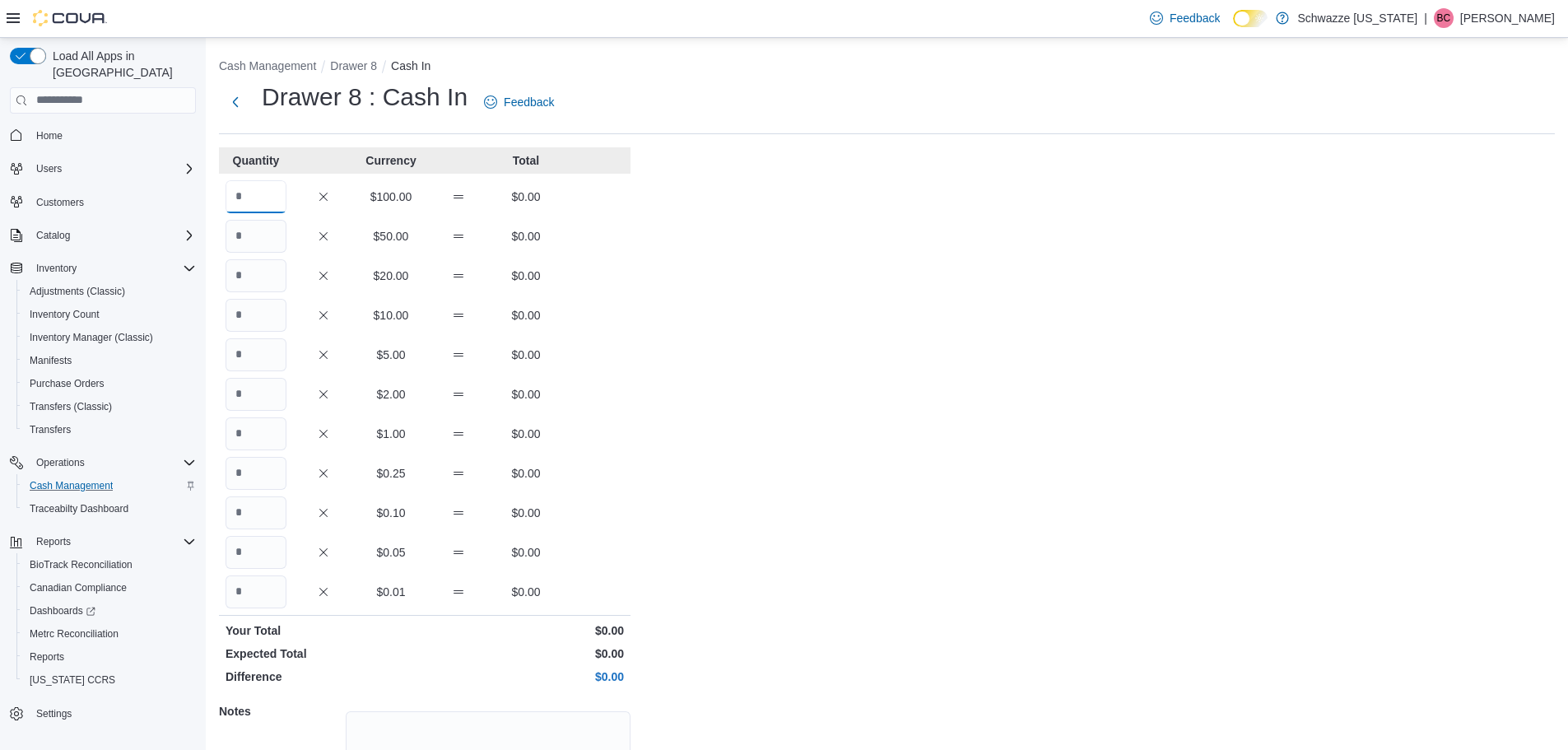
click at [248, 201] on input "Quantity" at bounding box center [256, 196] width 61 height 33
type input "*"
